Goal: Transaction & Acquisition: Download file/media

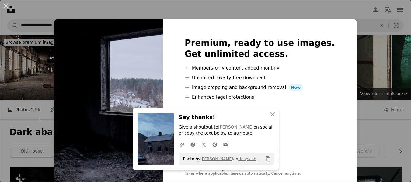
scroll to position [134, 0]
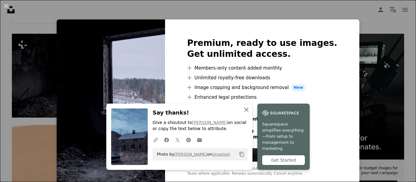
click at [243, 114] on icon "An X shape" at bounding box center [246, 109] width 7 height 7
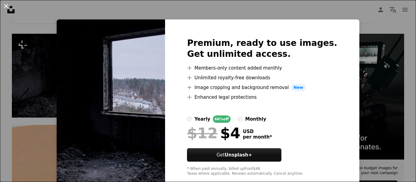
click at [6, 2] on button "An X shape" at bounding box center [5, 5] width 7 height 7
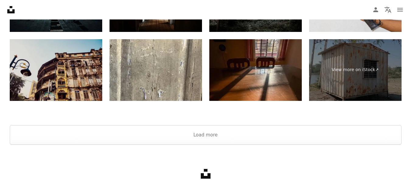
scroll to position [1348, 0]
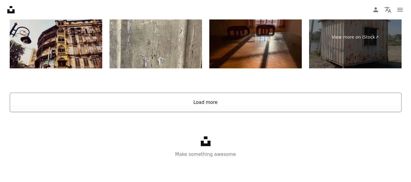
click at [193, 103] on button "Load more" at bounding box center [206, 102] width 392 height 19
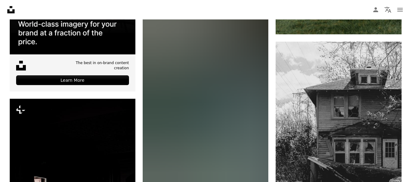
scroll to position [1457, 0]
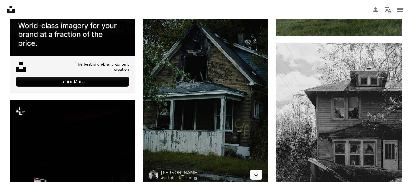
click at [256, 176] on icon "Download" at bounding box center [257, 175] width 4 height 4
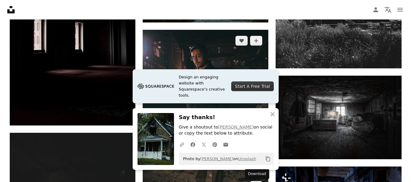
scroll to position [1628, 0]
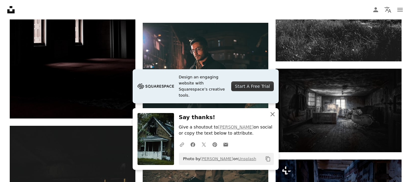
click at [271, 114] on icon "An X shape" at bounding box center [272, 114] width 7 height 7
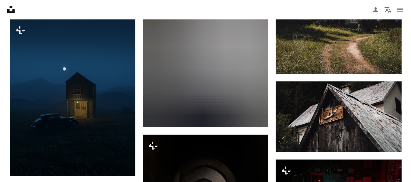
scroll to position [2456, 0]
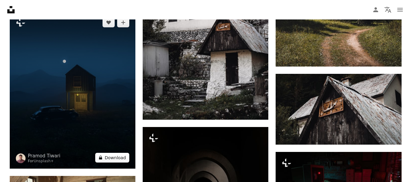
click at [113, 159] on button "A lock Download" at bounding box center [112, 158] width 34 height 10
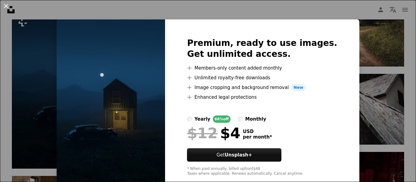
click at [2, 6] on button "An X shape" at bounding box center [5, 5] width 7 height 7
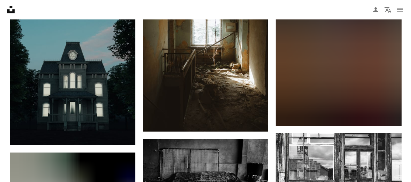
scroll to position [3588, 0]
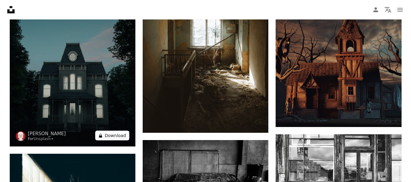
click at [103, 134] on icon "A lock" at bounding box center [100, 136] width 5 height 5
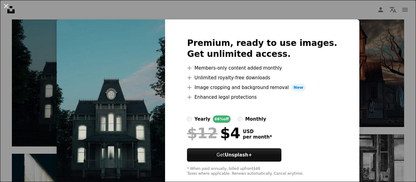
click at [3, 6] on button "An X shape" at bounding box center [5, 5] width 7 height 7
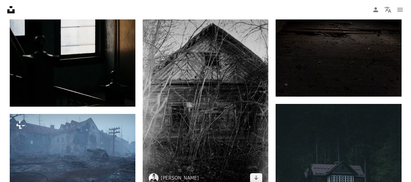
scroll to position [5537, 0]
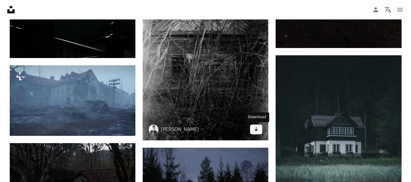
click at [257, 130] on icon "Download" at bounding box center [257, 129] width 4 height 4
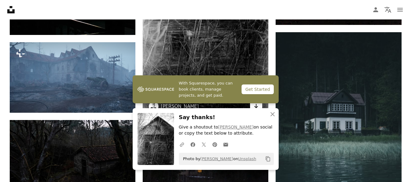
scroll to position [5573, 0]
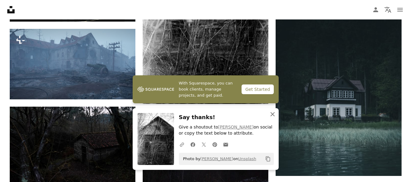
click at [275, 116] on icon "An X shape" at bounding box center [272, 114] width 7 height 7
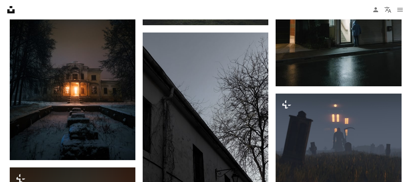
scroll to position [6560, 0]
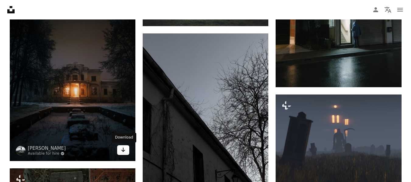
click at [124, 154] on link "Arrow pointing down" at bounding box center [123, 151] width 12 height 10
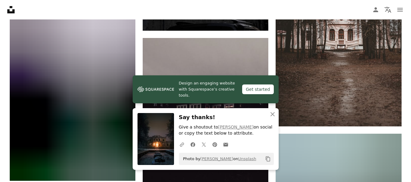
scroll to position [6815, 0]
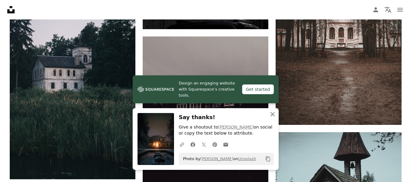
click at [274, 114] on icon "An X shape" at bounding box center [272, 114] width 7 height 7
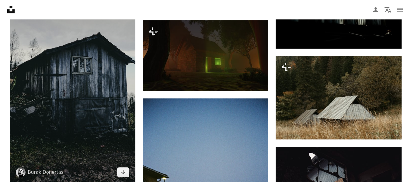
scroll to position [7485, 0]
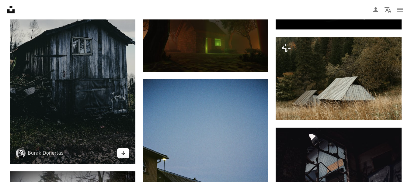
click at [120, 153] on link "Arrow pointing down" at bounding box center [123, 154] width 12 height 10
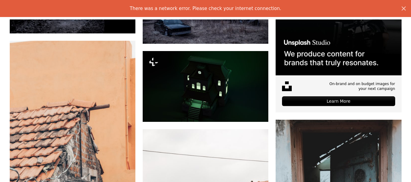
scroll to position [0, 0]
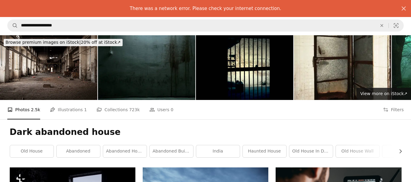
click at [219, 34] on nav "**********" at bounding box center [205, 25] width 411 height 19
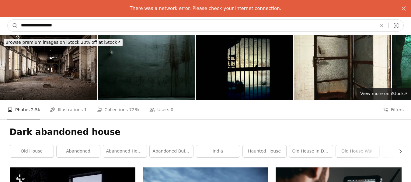
click at [317, 21] on input "**********" at bounding box center [196, 26] width 357 height 12
type input "*"
type input "**********"
click button "A magnifying glass" at bounding box center [13, 26] width 10 height 12
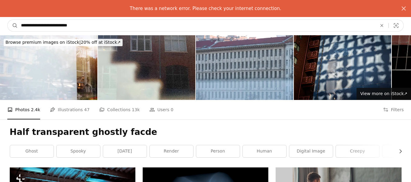
click at [51, 26] on input "**********" at bounding box center [196, 26] width 357 height 12
click at [78, 26] on input "**********" at bounding box center [196, 26] width 357 height 12
click at [54, 25] on input "**********" at bounding box center [196, 26] width 357 height 12
type input "**********"
click button "A magnifying glass" at bounding box center [13, 26] width 10 height 12
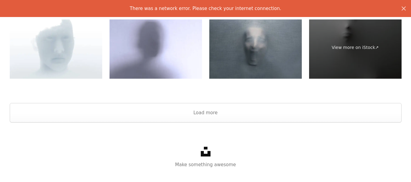
scroll to position [1580, 0]
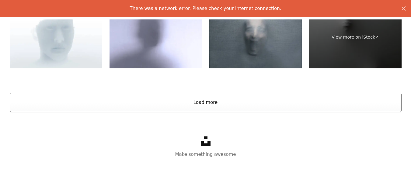
click at [205, 104] on button "Load more" at bounding box center [206, 102] width 392 height 19
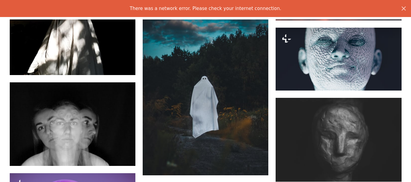
scroll to position [2360, 0]
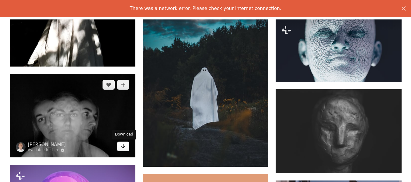
click at [121, 146] on icon "Arrow pointing down" at bounding box center [123, 146] width 5 height 7
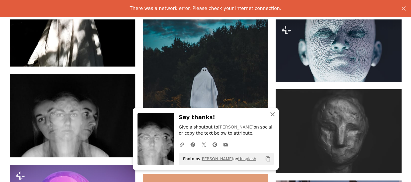
click at [272, 112] on icon "An X shape" at bounding box center [272, 114] width 7 height 7
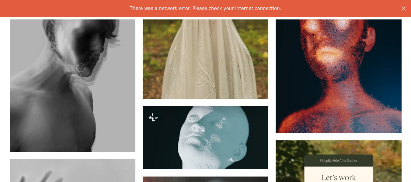
scroll to position [2993, 0]
